Goal: Use online tool/utility

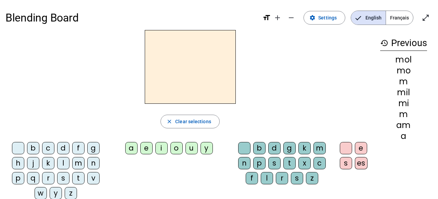
scroll to position [11, 0]
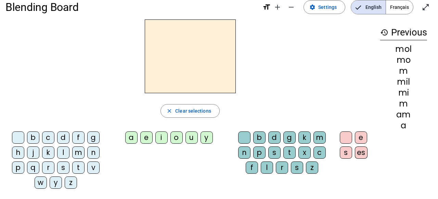
click at [49, 168] on div "r" at bounding box center [48, 168] width 12 height 12
click at [130, 140] on div "a" at bounding box center [131, 138] width 12 height 12
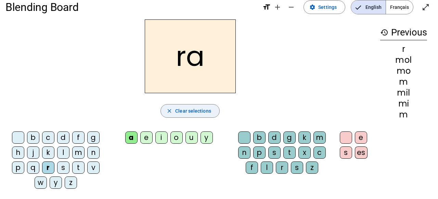
click at [188, 113] on span "Clear selections" at bounding box center [193, 111] width 36 height 8
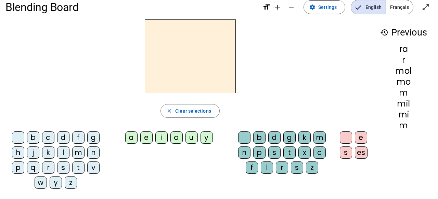
click at [52, 169] on div "r" at bounding box center [48, 168] width 12 height 12
click at [160, 139] on div "i" at bounding box center [161, 138] width 12 height 12
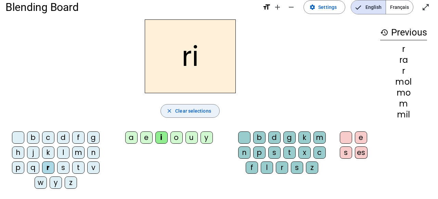
click at [205, 109] on span "Clear selections" at bounding box center [193, 111] width 36 height 8
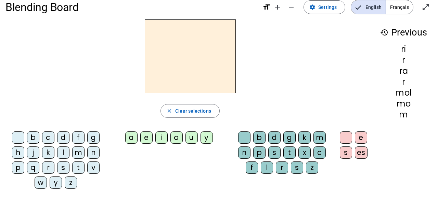
click at [46, 170] on div "r" at bounding box center [48, 168] width 12 height 12
click at [177, 136] on div "o" at bounding box center [176, 138] width 12 height 12
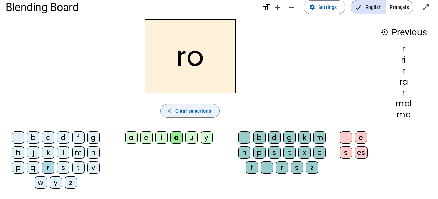
click at [184, 111] on span "Clear selections" at bounding box center [193, 111] width 36 height 8
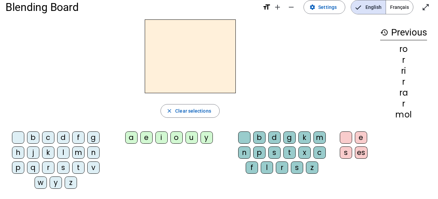
click at [49, 168] on div "r" at bounding box center [48, 168] width 12 height 12
click at [193, 141] on div "u" at bounding box center [191, 138] width 12 height 12
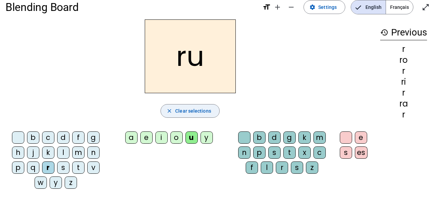
click at [183, 112] on span "Clear selections" at bounding box center [193, 111] width 36 height 8
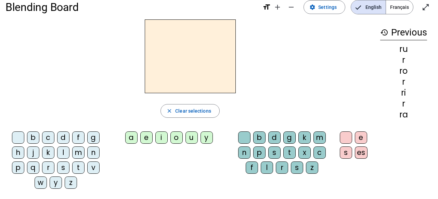
click at [49, 167] on div "r" at bounding box center [48, 168] width 12 height 12
click at [206, 139] on div "y" at bounding box center [207, 138] width 12 height 12
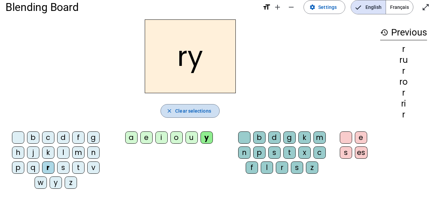
click at [196, 114] on span "Clear selections" at bounding box center [193, 111] width 36 height 8
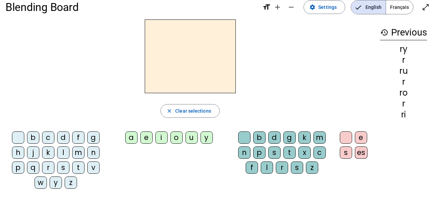
click at [132, 138] on div "a" at bounding box center [131, 138] width 12 height 12
click at [260, 137] on div "b" at bounding box center [259, 138] width 12 height 12
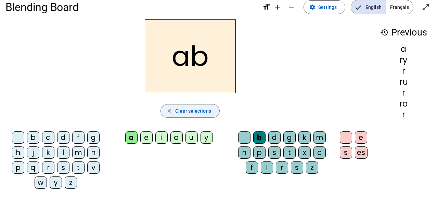
click at [199, 114] on span "Clear selections" at bounding box center [193, 111] width 36 height 8
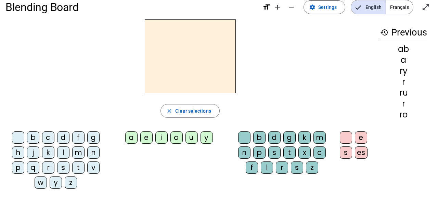
click at [161, 140] on div "i" at bounding box center [161, 138] width 12 height 12
click at [265, 170] on div "l" at bounding box center [267, 168] width 12 height 12
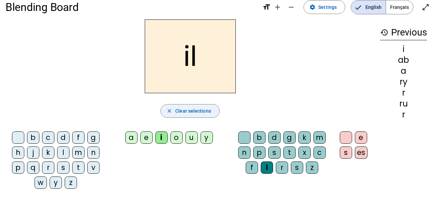
click at [210, 108] on span "Clear selections" at bounding box center [193, 111] width 36 height 8
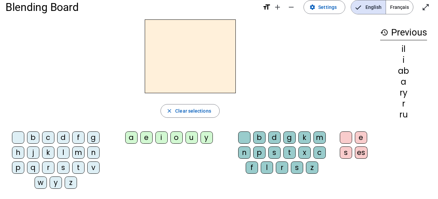
click at [177, 140] on div "o" at bounding box center [176, 138] width 12 height 12
click at [280, 171] on div "r" at bounding box center [282, 168] width 12 height 12
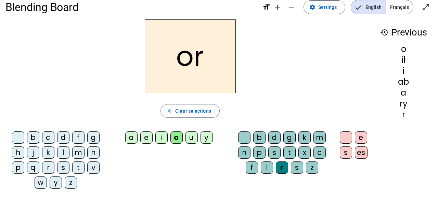
click at [131, 138] on div "a" at bounding box center [131, 138] width 12 height 12
click at [161, 138] on div "i" at bounding box center [161, 138] width 12 height 12
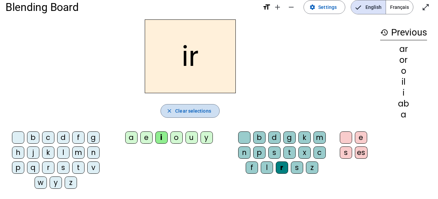
click at [189, 116] on span "button" at bounding box center [190, 111] width 59 height 16
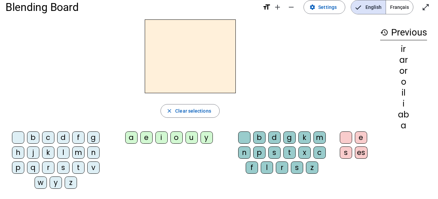
click at [35, 154] on div "j" at bounding box center [33, 153] width 12 height 12
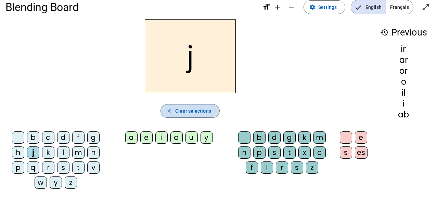
click at [177, 112] on span "Clear selections" at bounding box center [193, 111] width 36 height 8
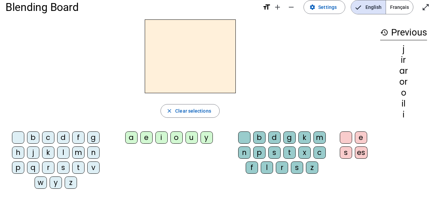
click at [77, 152] on div "m" at bounding box center [78, 153] width 12 height 12
click at [176, 142] on div "o" at bounding box center [176, 138] width 12 height 12
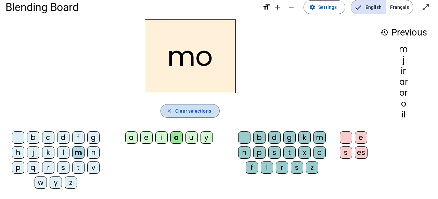
click at [188, 111] on span "Clear selections" at bounding box center [193, 111] width 36 height 8
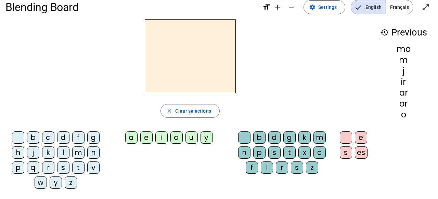
click at [68, 154] on div "l" at bounding box center [63, 153] width 12 height 12
click at [164, 139] on div "i" at bounding box center [161, 138] width 12 height 12
